Goal: Task Accomplishment & Management: Manage account settings

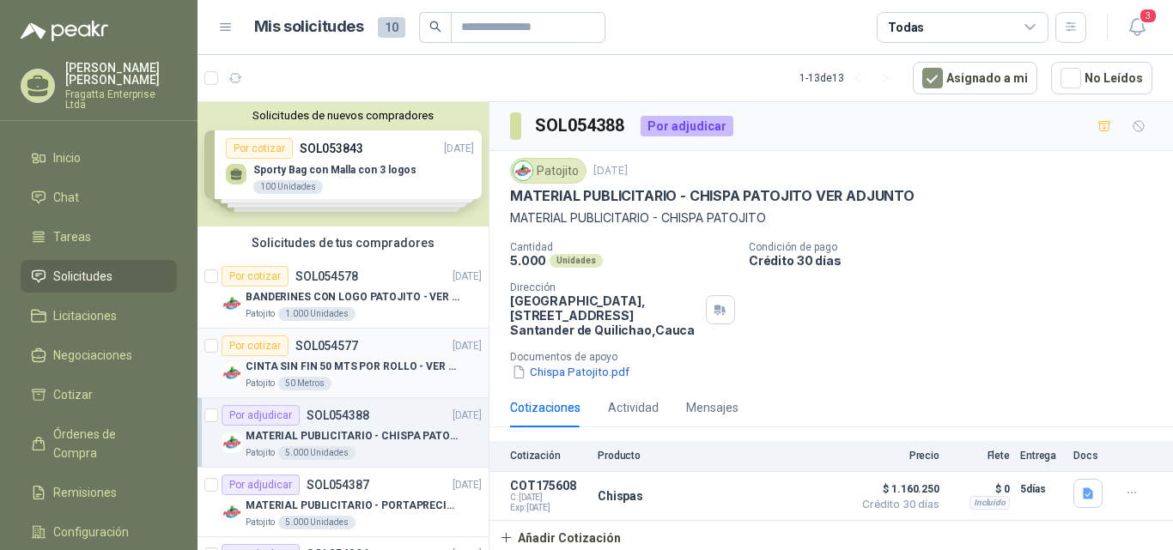
click at [368, 347] on div "Por cotizar SOL054577 [DATE]" at bounding box center [352, 346] width 260 height 21
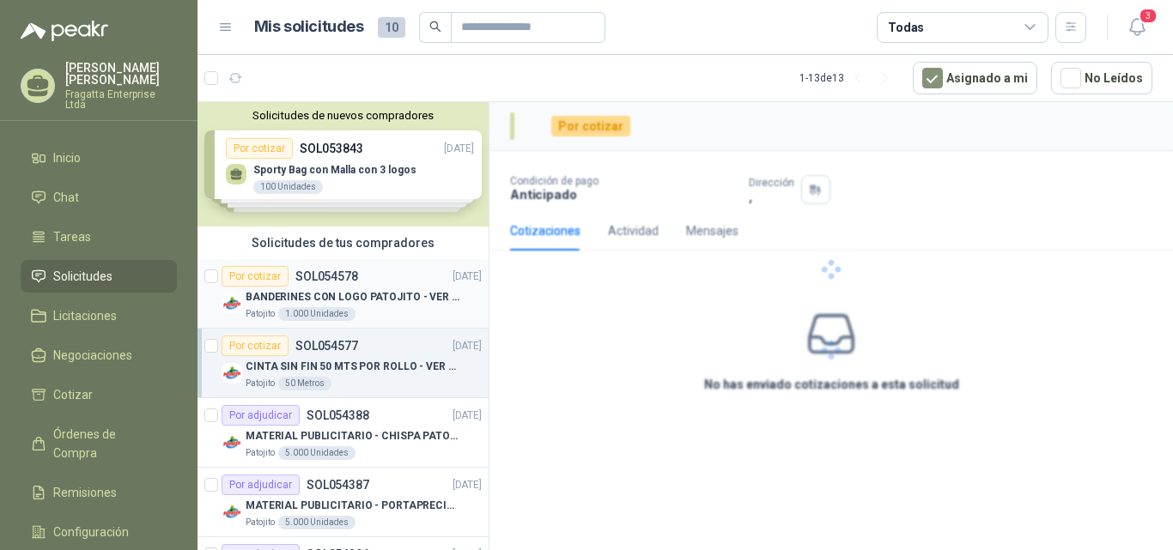
click at [386, 278] on div "Por cotizar SOL054578 [DATE]" at bounding box center [352, 276] width 260 height 21
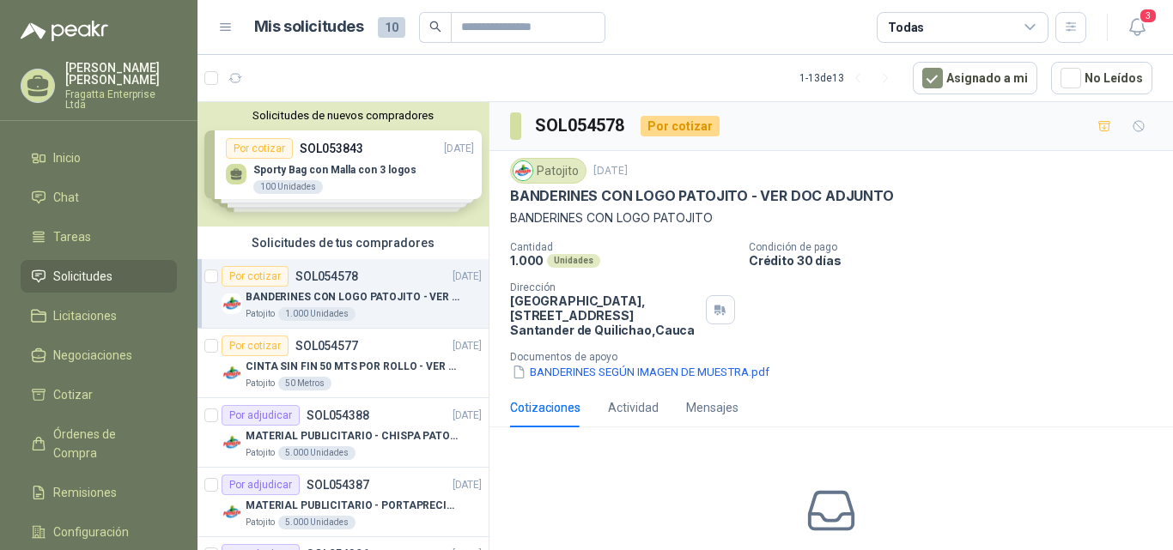
click at [378, 283] on div "Por cotizar SOL054578 [DATE]" at bounding box center [352, 276] width 260 height 21
